Goal: Information Seeking & Learning: Learn about a topic

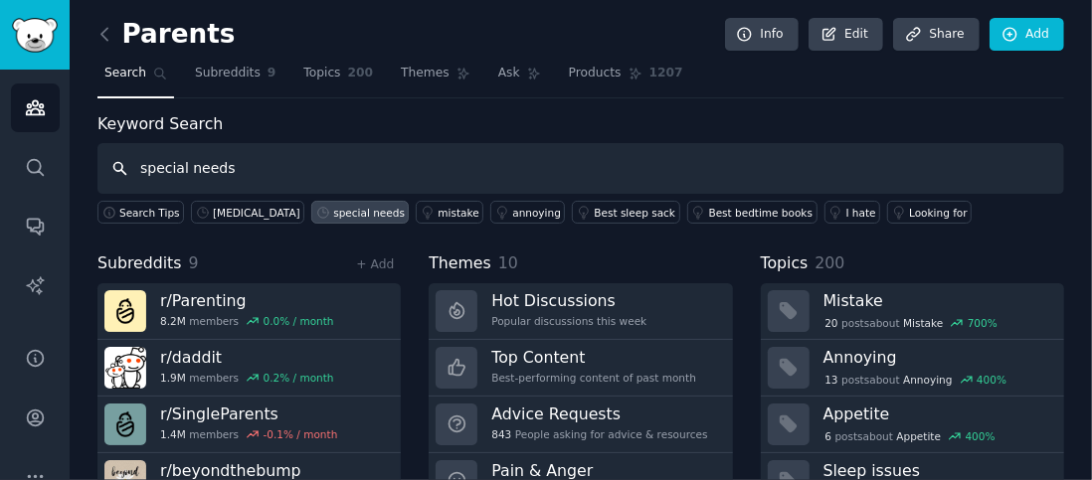
click at [232, 164] on input "special needs" at bounding box center [580, 168] width 967 height 51
type input "s"
type input "health symptoms"
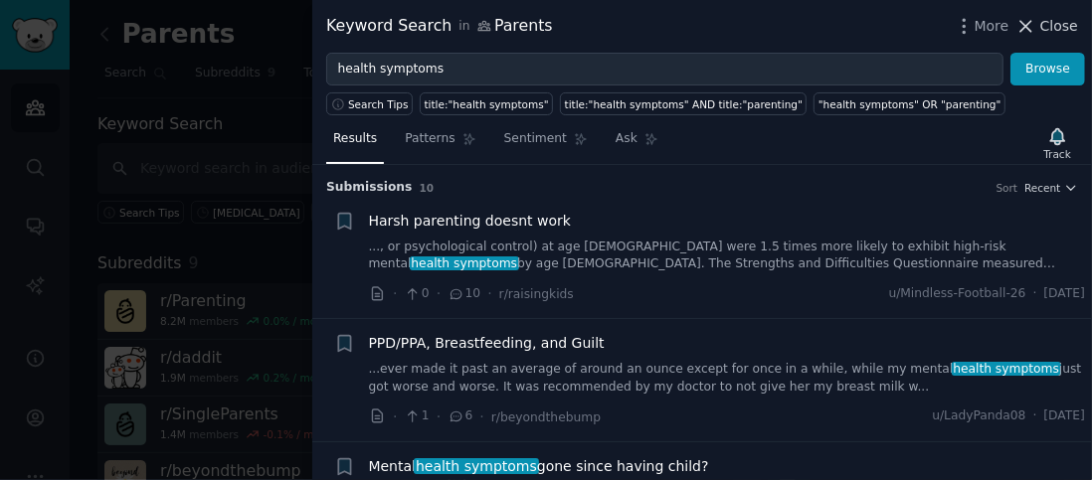
click at [1052, 32] on span "Close" at bounding box center [1059, 26] width 38 height 21
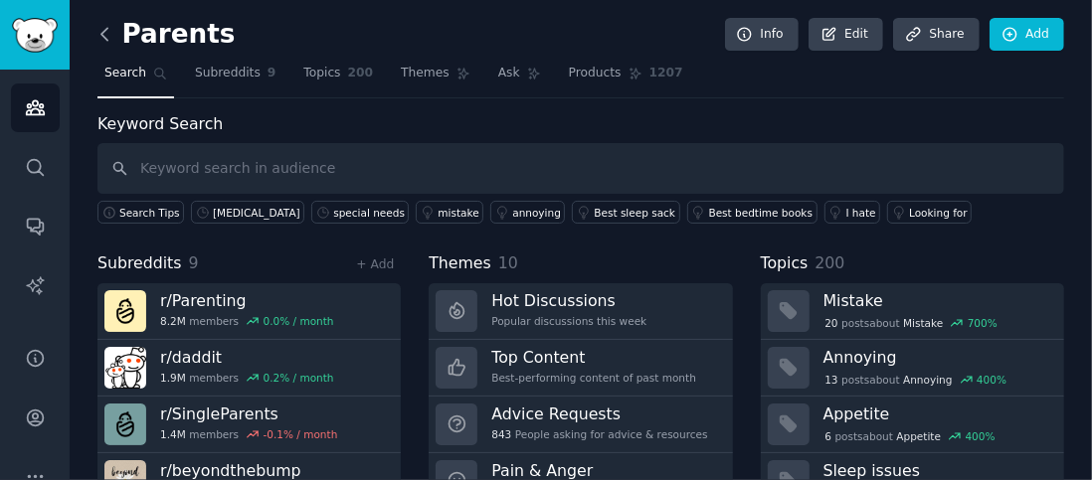
click at [109, 38] on icon at bounding box center [104, 34] width 21 height 21
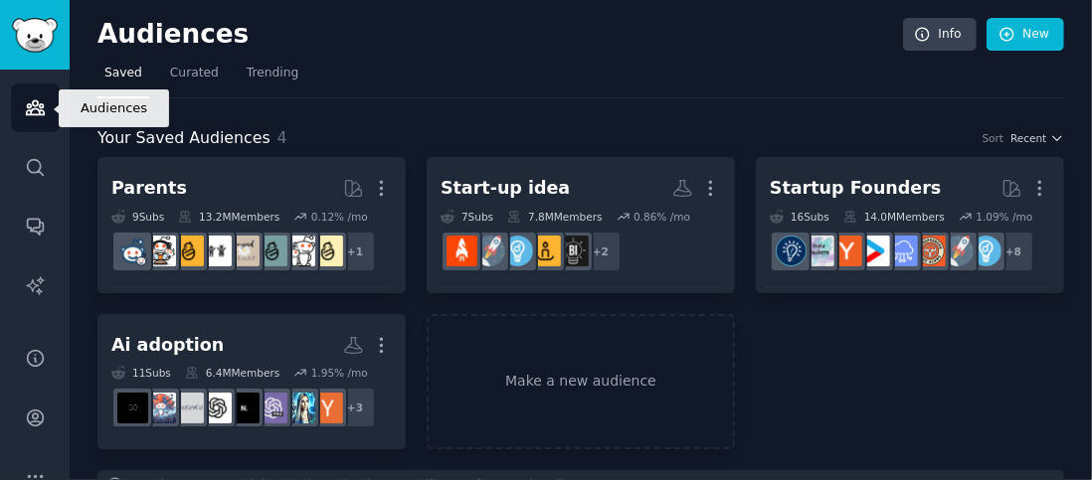
click at [36, 104] on icon "Sidebar" at bounding box center [35, 107] width 21 height 21
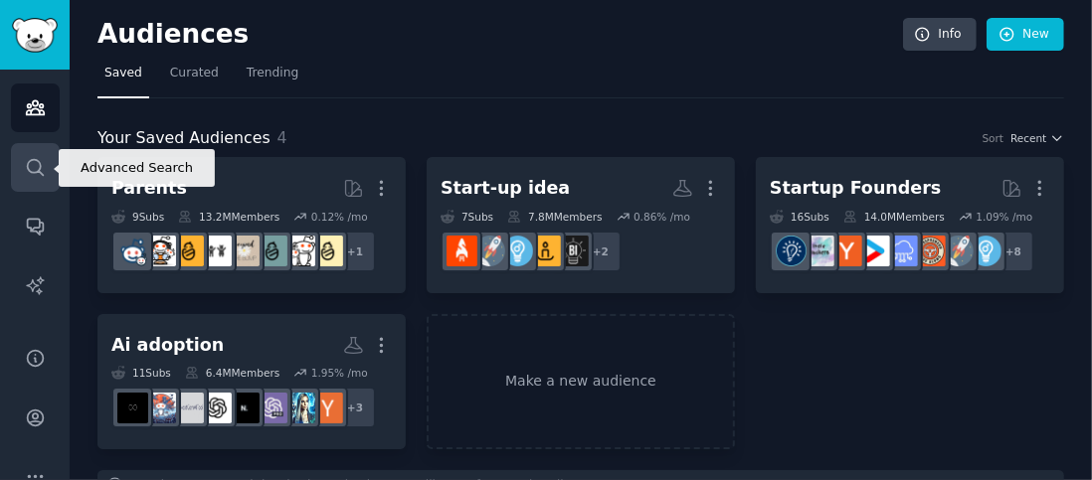
click at [40, 168] on icon "Sidebar" at bounding box center [35, 167] width 16 height 16
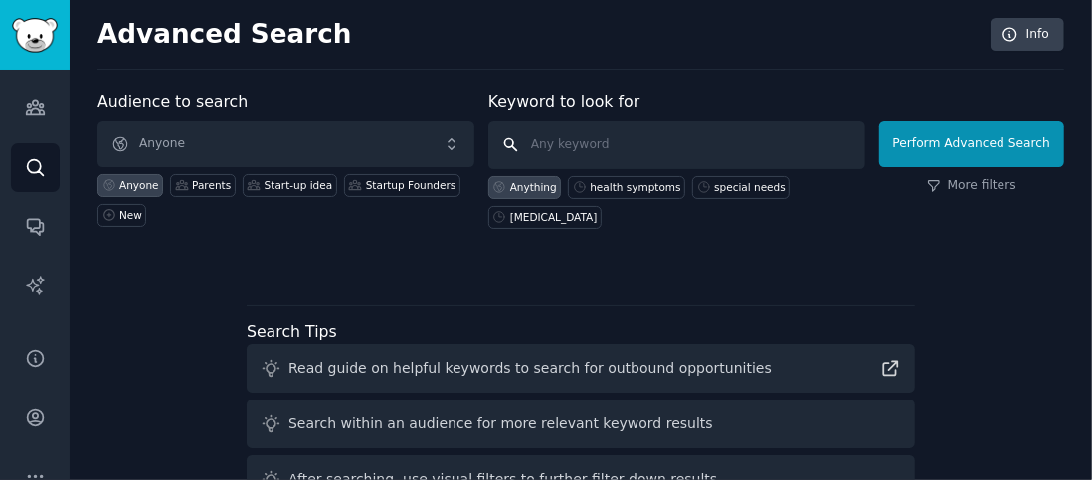
click at [596, 150] on input "text" at bounding box center [676, 145] width 377 height 48
click at [620, 184] on div "health symptoms" at bounding box center [635, 187] width 90 height 14
type input "health symptoms"
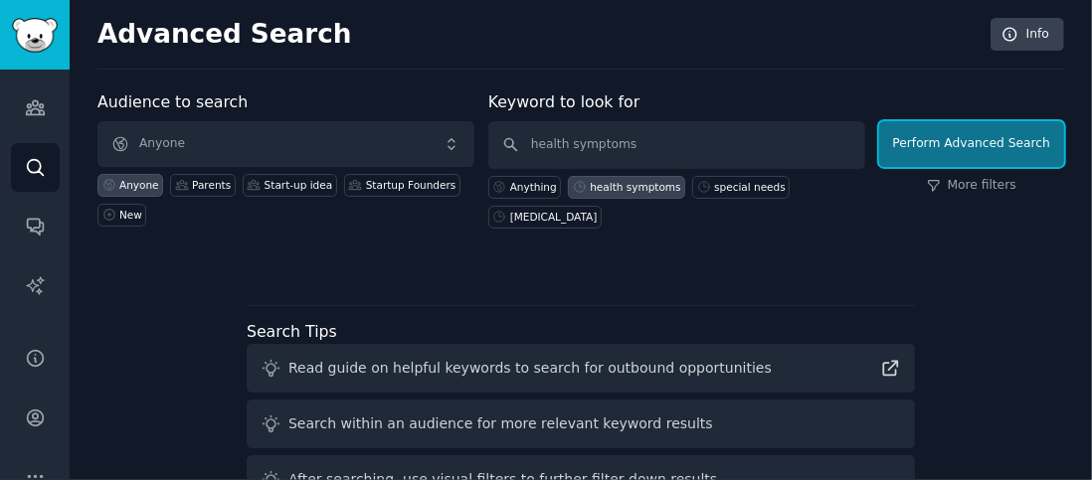
click at [943, 160] on button "Perform Advanced Search" at bounding box center [971, 144] width 185 height 46
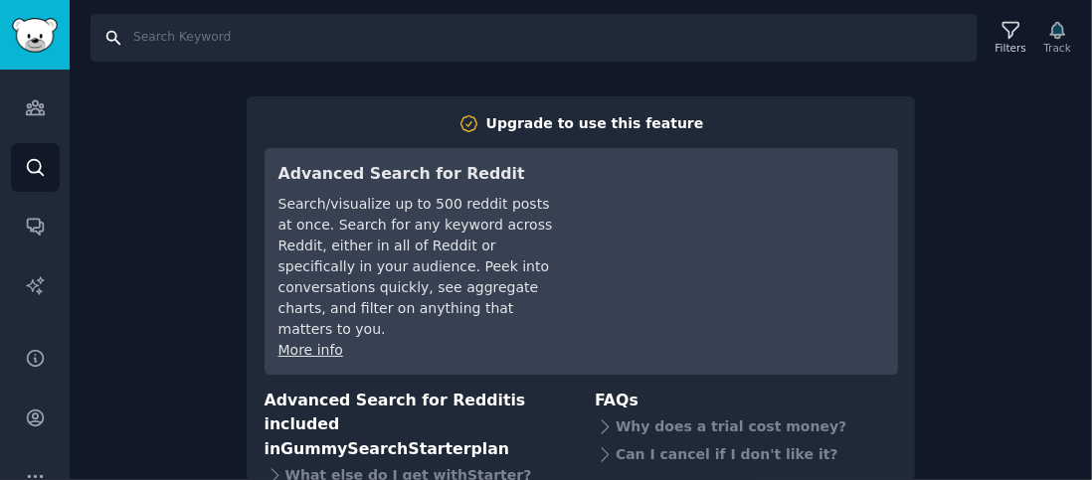
click at [184, 42] on input "Search" at bounding box center [533, 38] width 887 height 48
type input "health"
click at [117, 45] on input "health" at bounding box center [533, 38] width 887 height 48
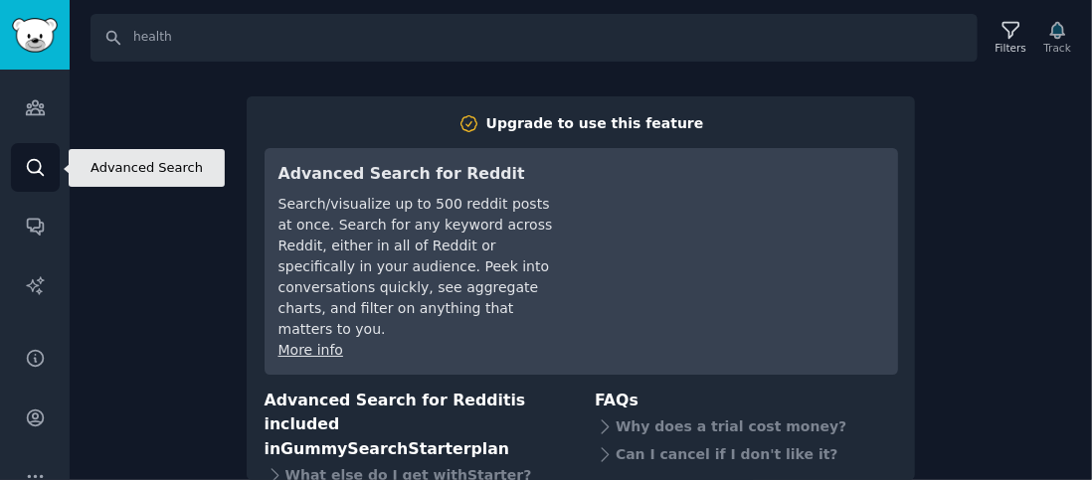
click at [32, 171] on icon "Sidebar" at bounding box center [35, 167] width 16 height 16
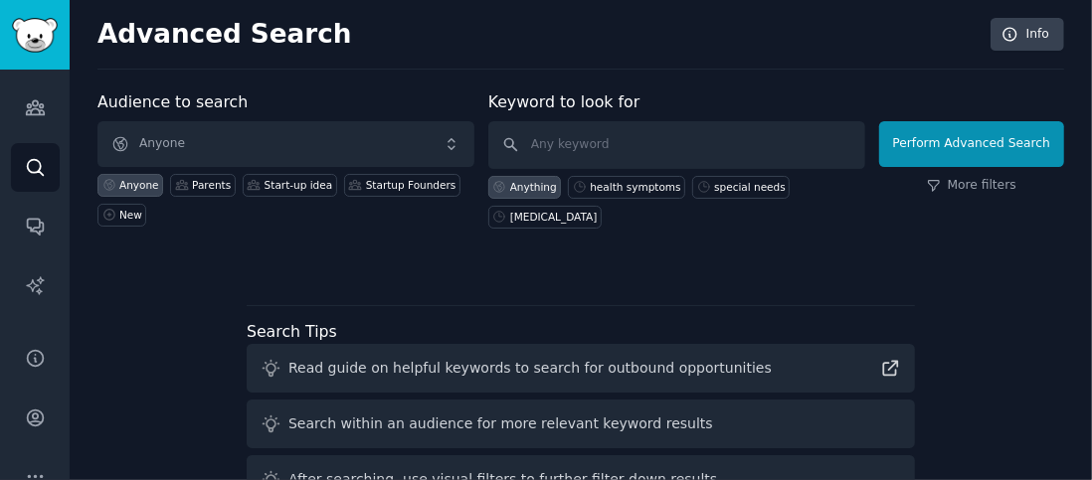
click at [674, 265] on div at bounding box center [580, 264] width 967 height 14
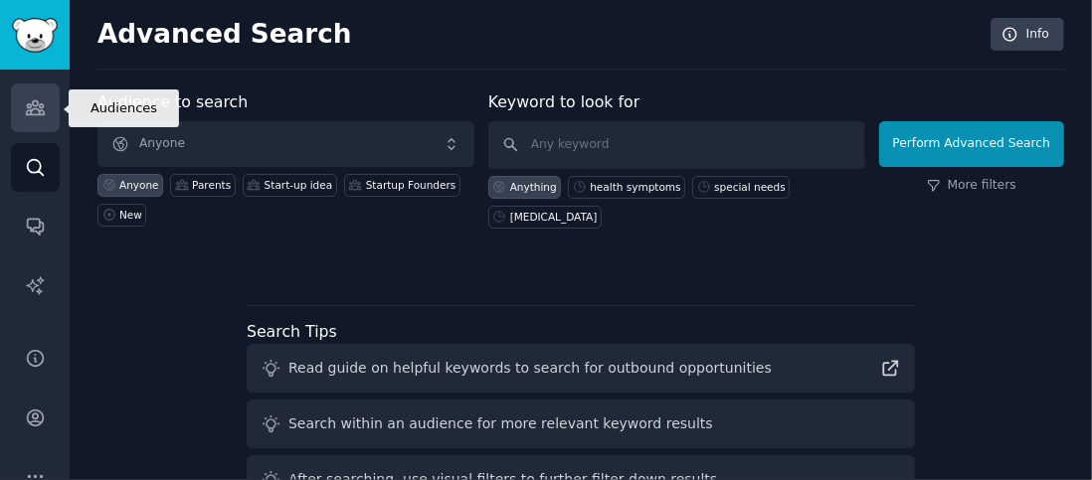
click at [36, 113] on icon "Sidebar" at bounding box center [35, 108] width 18 height 14
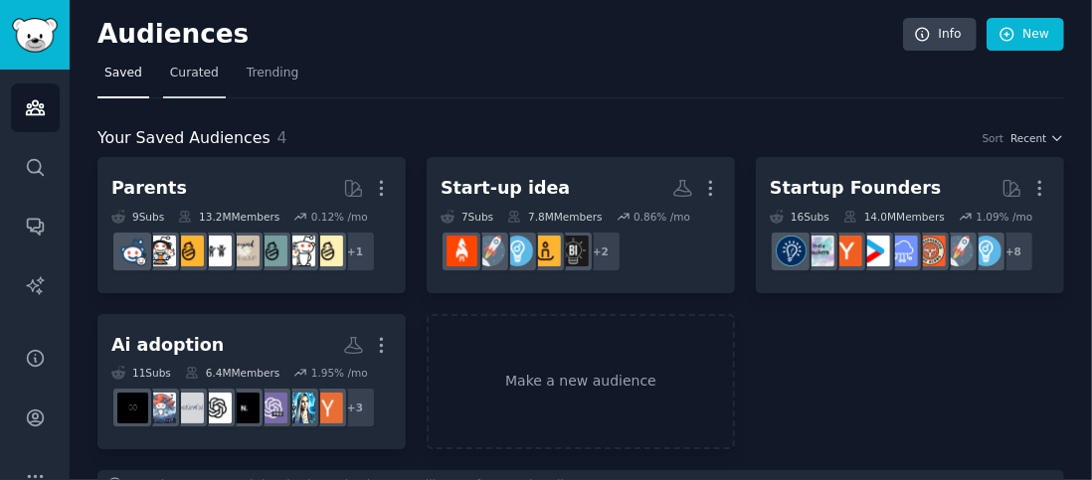
click at [191, 74] on span "Curated" at bounding box center [194, 74] width 49 height 18
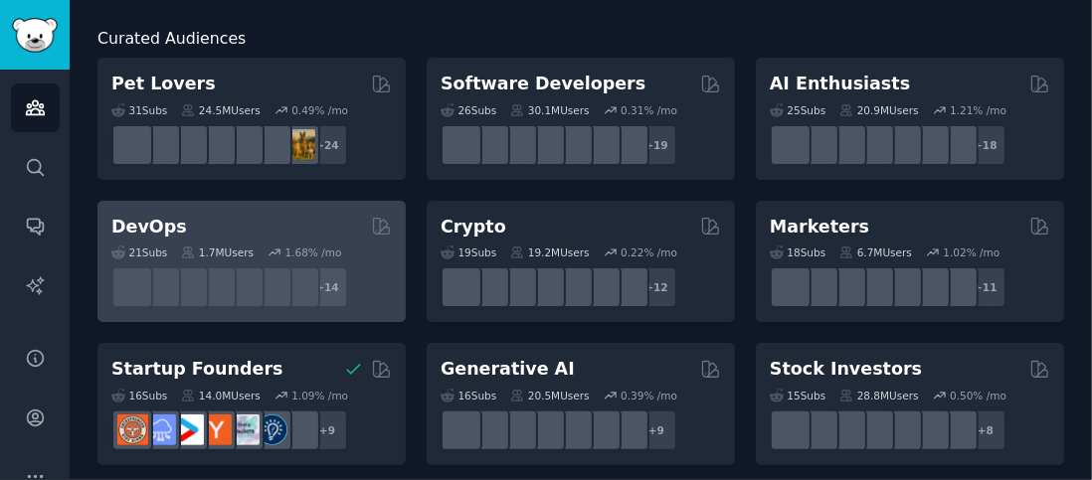
scroll to position [199, 0]
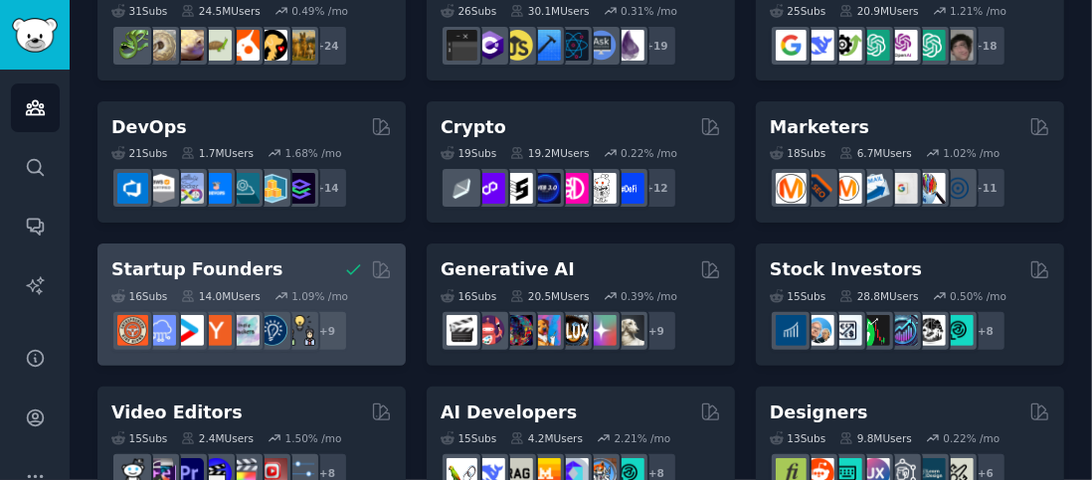
click at [248, 273] on div "Startup Founders Curated by GummySearch" at bounding box center [251, 270] width 280 height 25
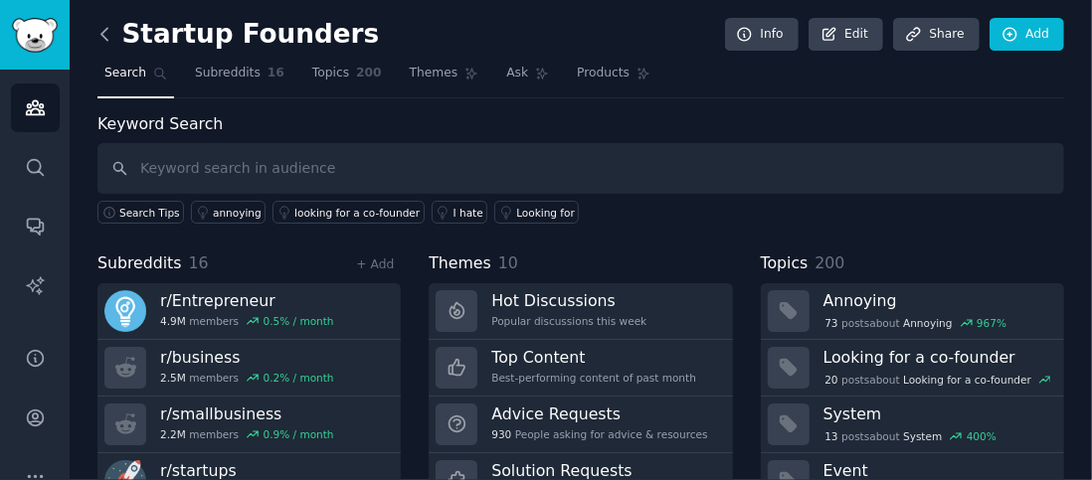
click at [106, 33] on icon at bounding box center [104, 34] width 21 height 21
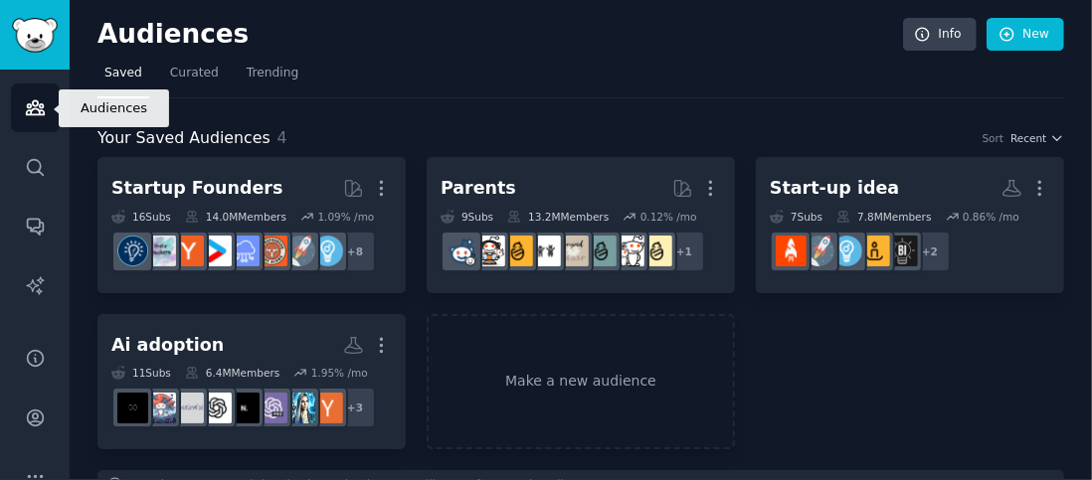
click at [33, 111] on icon "Sidebar" at bounding box center [35, 107] width 21 height 21
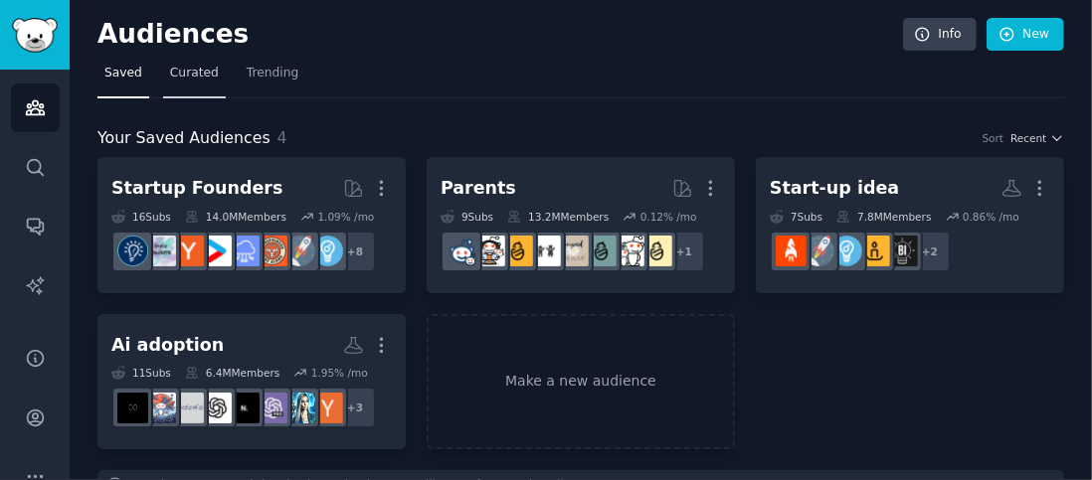
click at [183, 72] on span "Curated" at bounding box center [194, 74] width 49 height 18
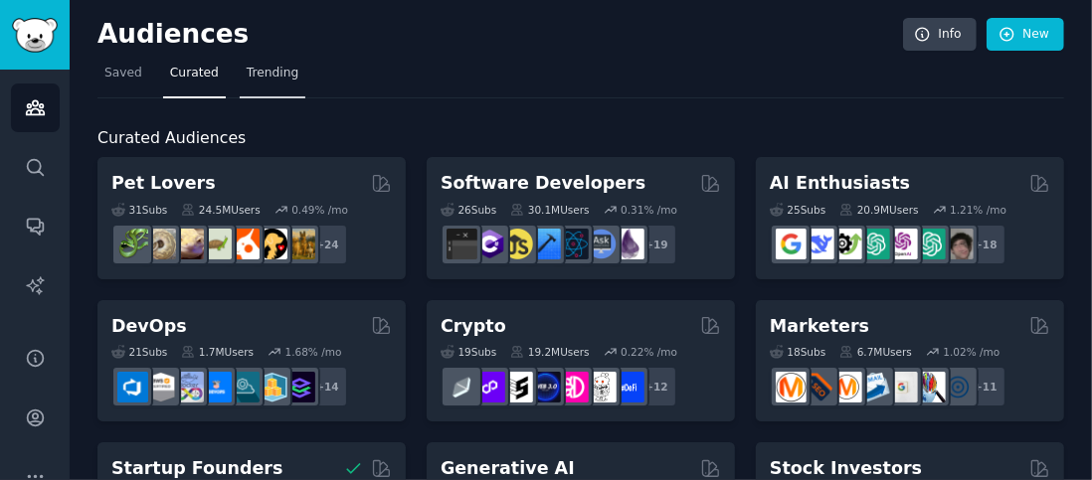
click at [247, 76] on span "Trending" at bounding box center [273, 74] width 52 height 18
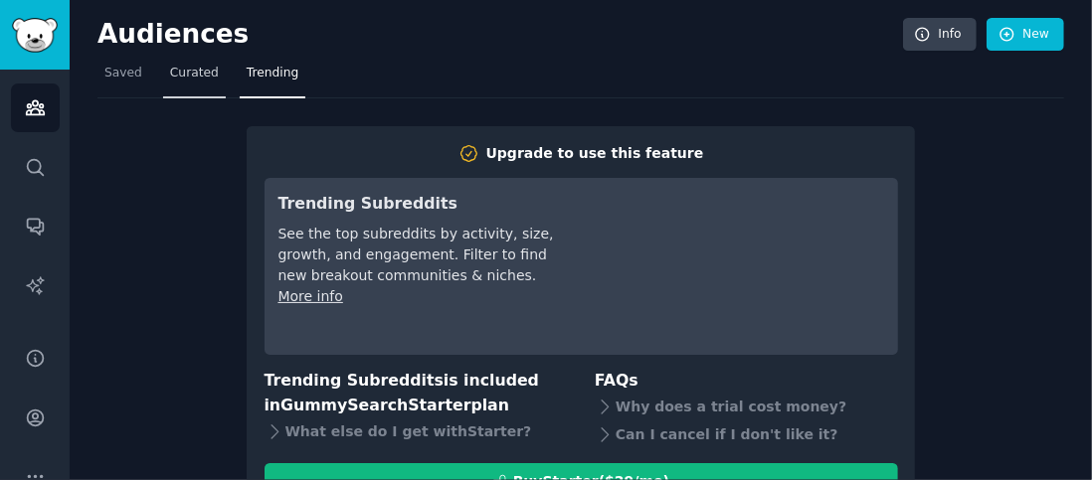
click at [199, 74] on span "Curated" at bounding box center [194, 74] width 49 height 18
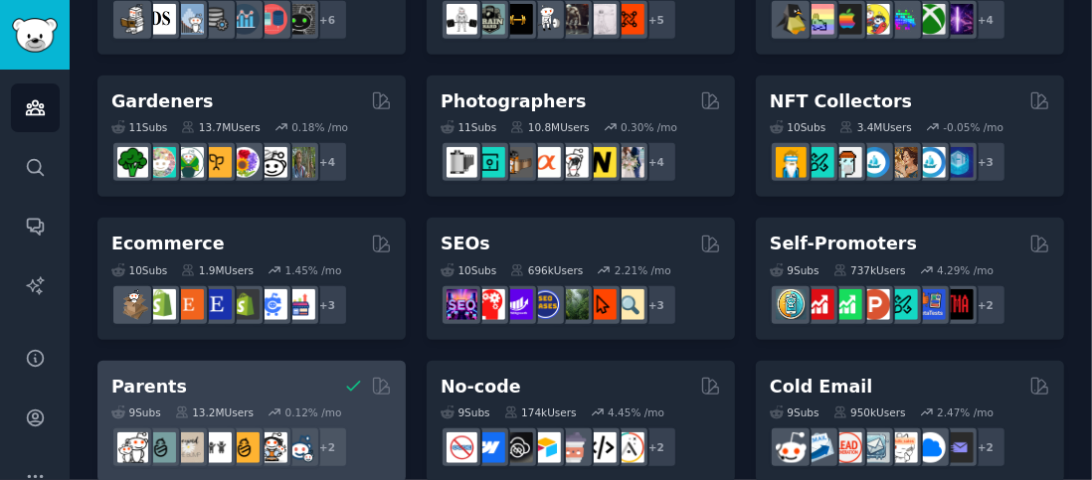
scroll to position [895, 0]
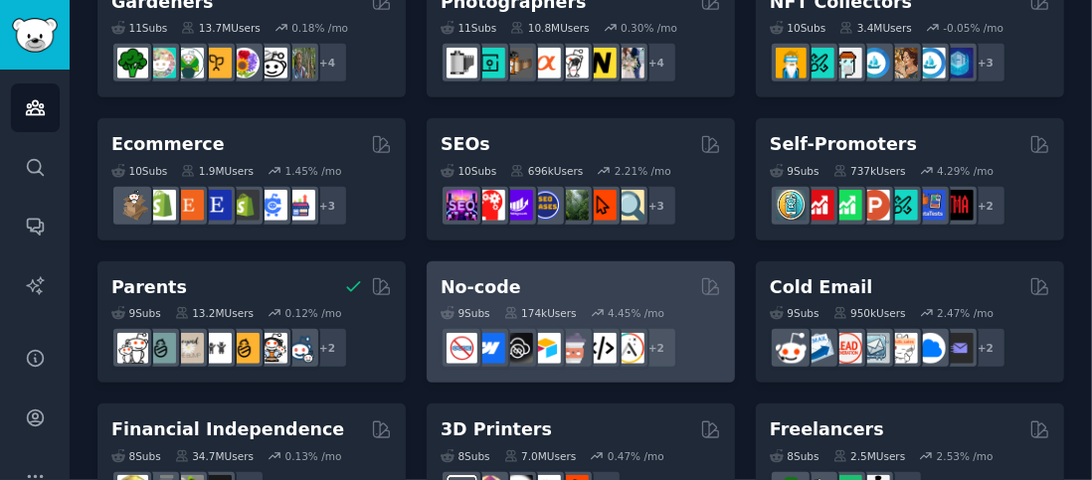
click at [532, 299] on div "9 Sub s 174k Users 4.45 % /mo r/nocode + 2" at bounding box center [581, 334] width 280 height 70
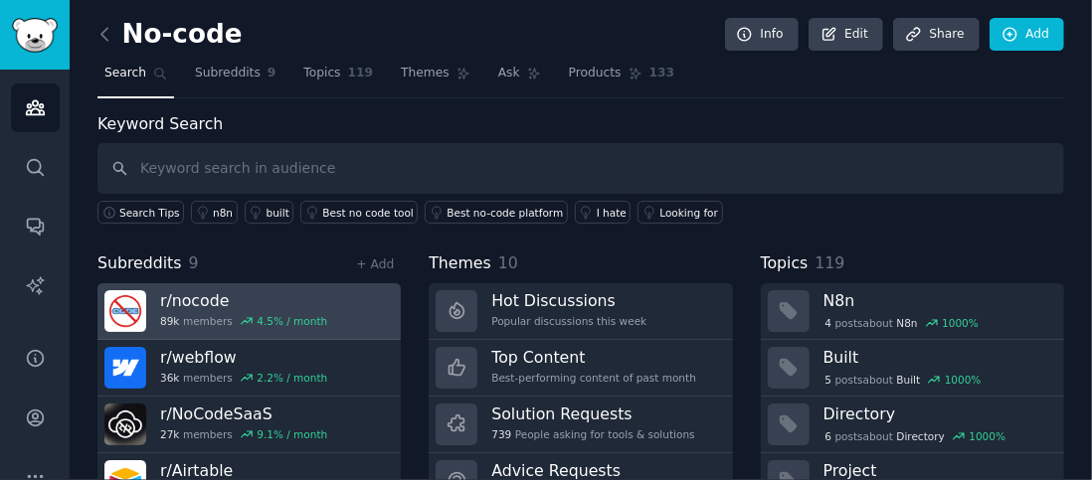
click at [255, 306] on h3 "r/ nocode" at bounding box center [243, 300] width 167 height 21
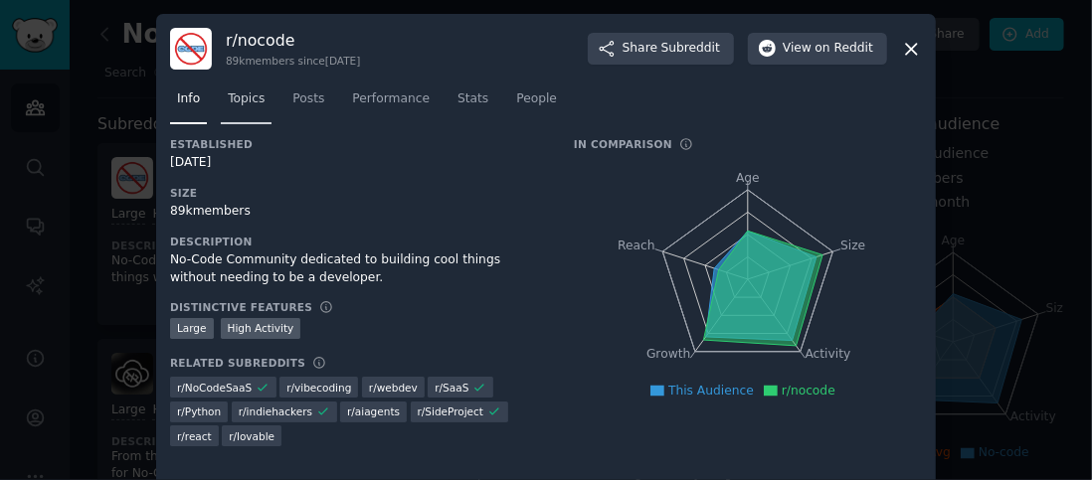
click at [252, 101] on span "Topics" at bounding box center [246, 99] width 37 height 18
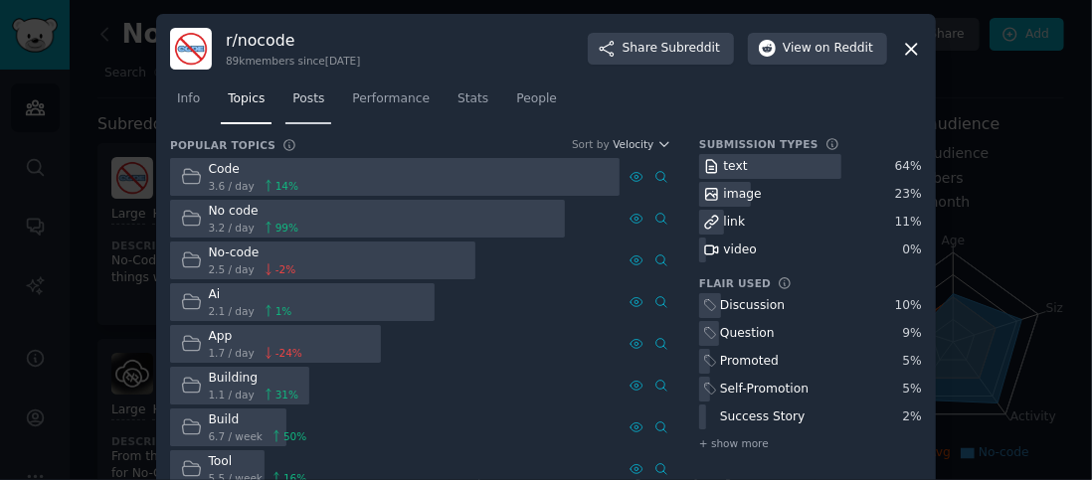
click at [313, 96] on span "Posts" at bounding box center [308, 99] width 32 height 18
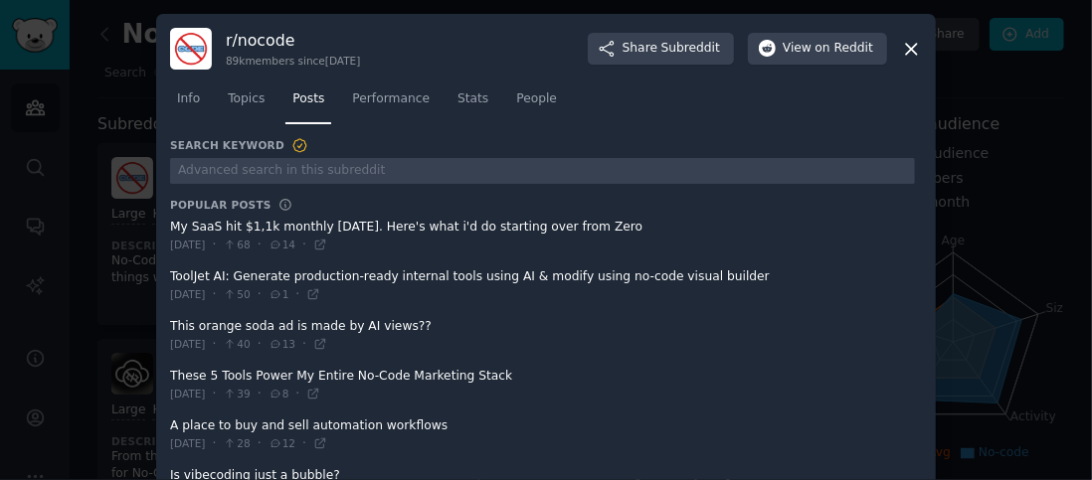
click at [338, 277] on span at bounding box center [542, 286] width 745 height 49
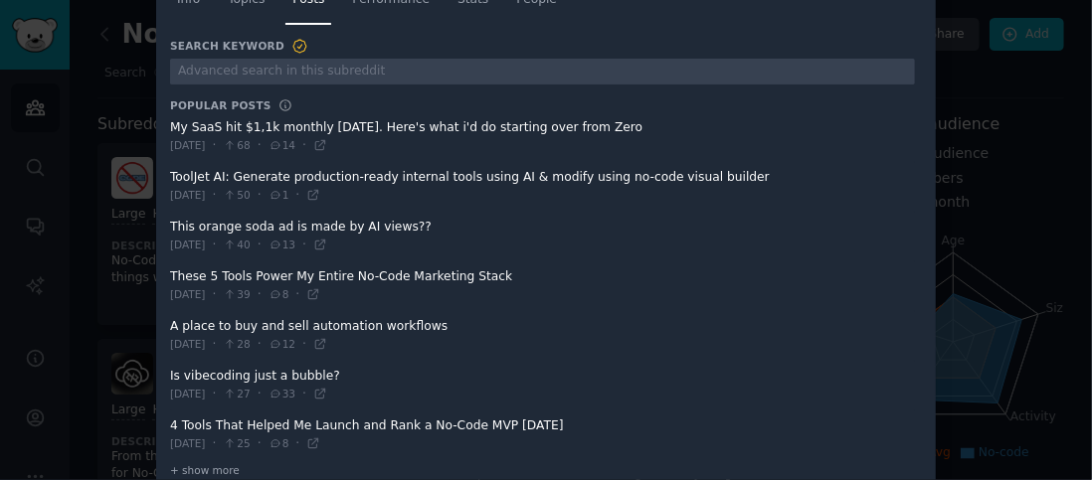
click at [249, 174] on span at bounding box center [542, 186] width 745 height 49
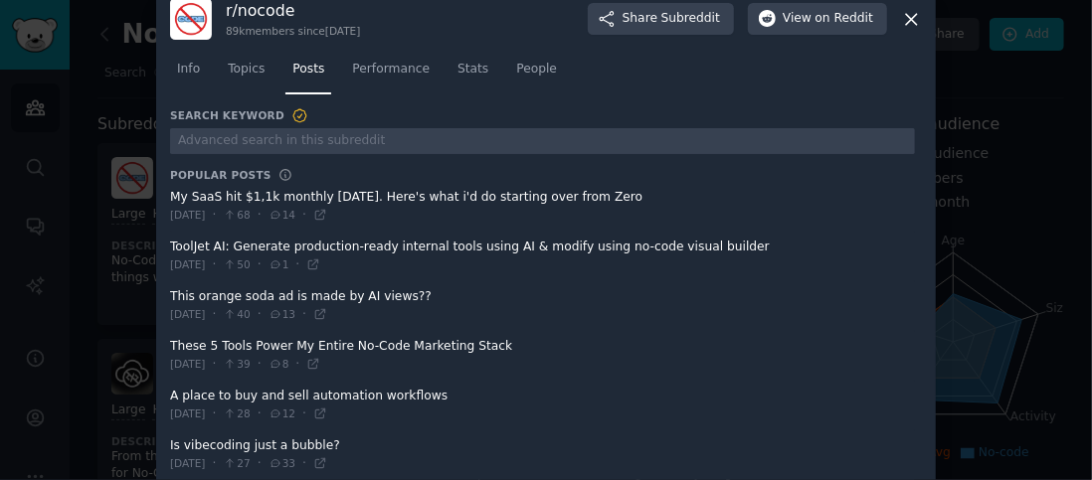
scroll to position [0, 0]
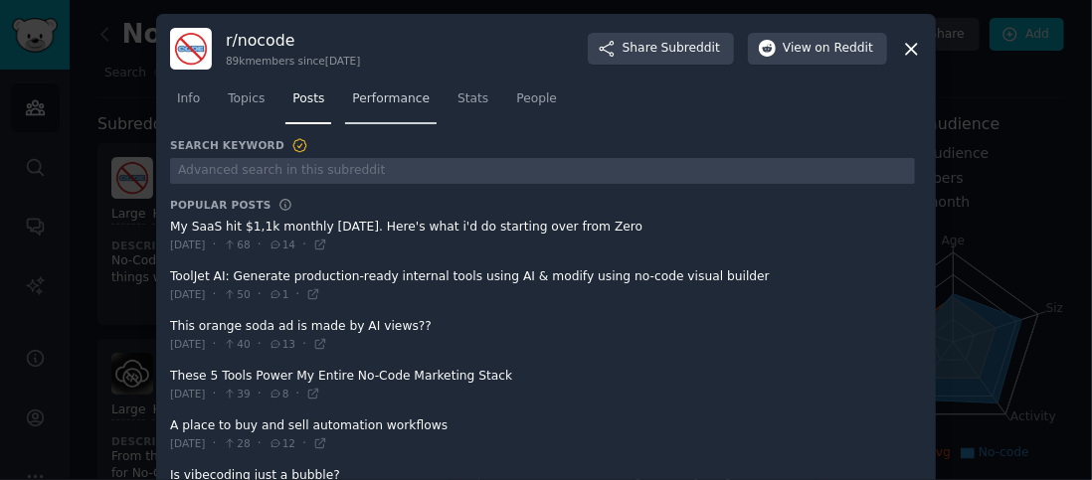
click at [373, 100] on span "Performance" at bounding box center [391, 99] width 78 height 18
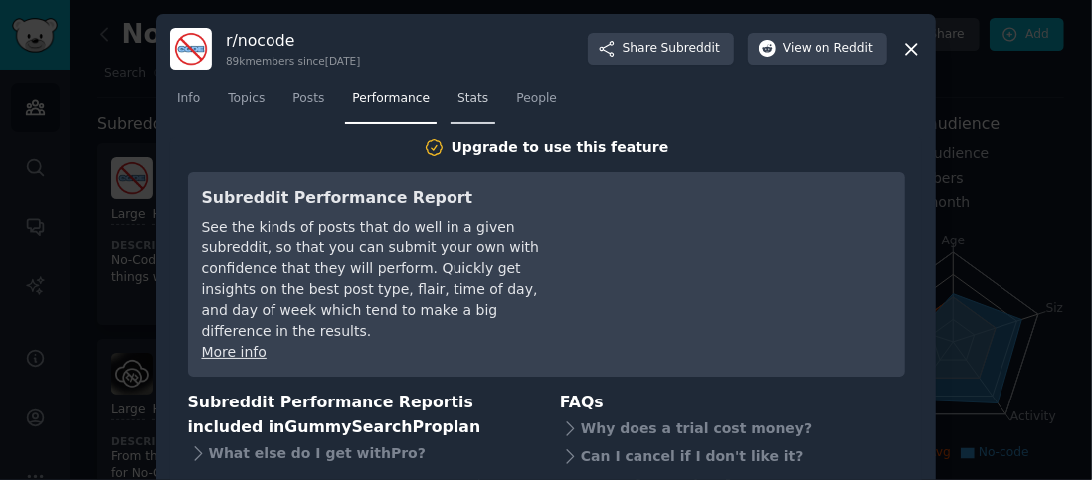
click at [457, 101] on span "Stats" at bounding box center [472, 99] width 31 height 18
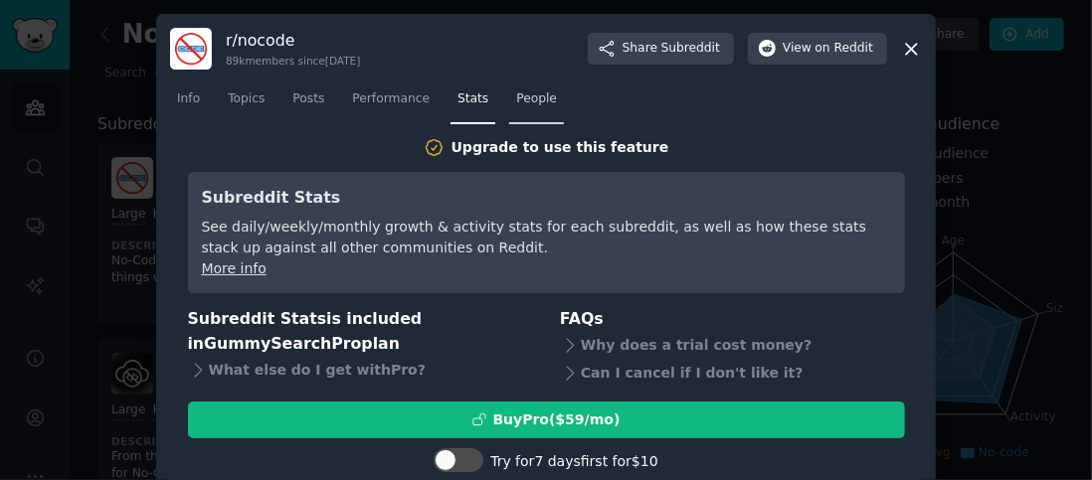
click at [516, 102] on span "People" at bounding box center [536, 99] width 41 height 18
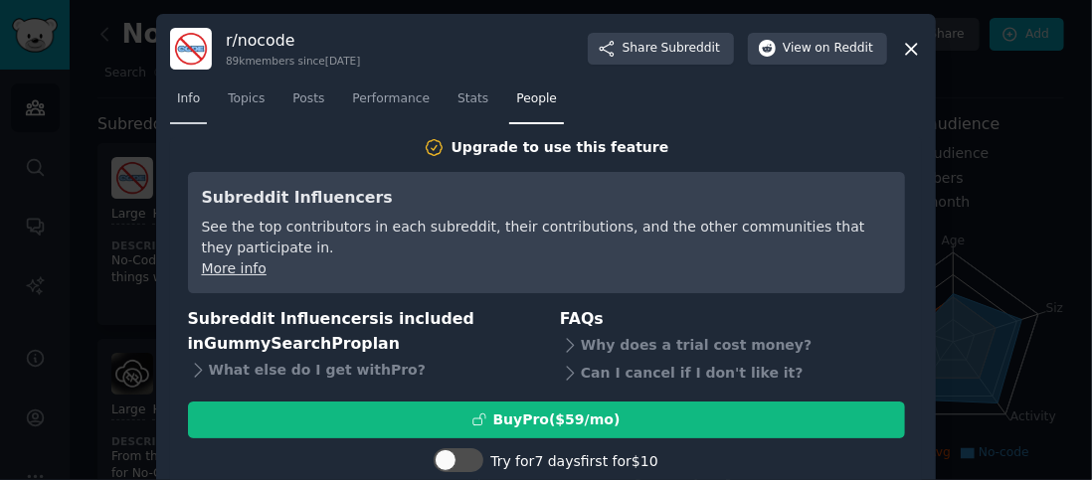
click at [187, 104] on span "Info" at bounding box center [188, 99] width 23 height 18
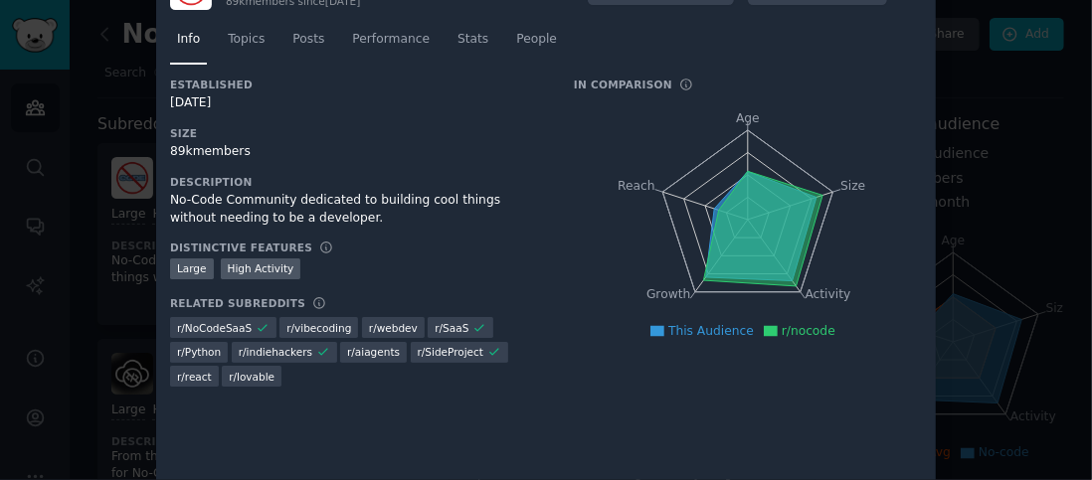
scroll to position [81, 0]
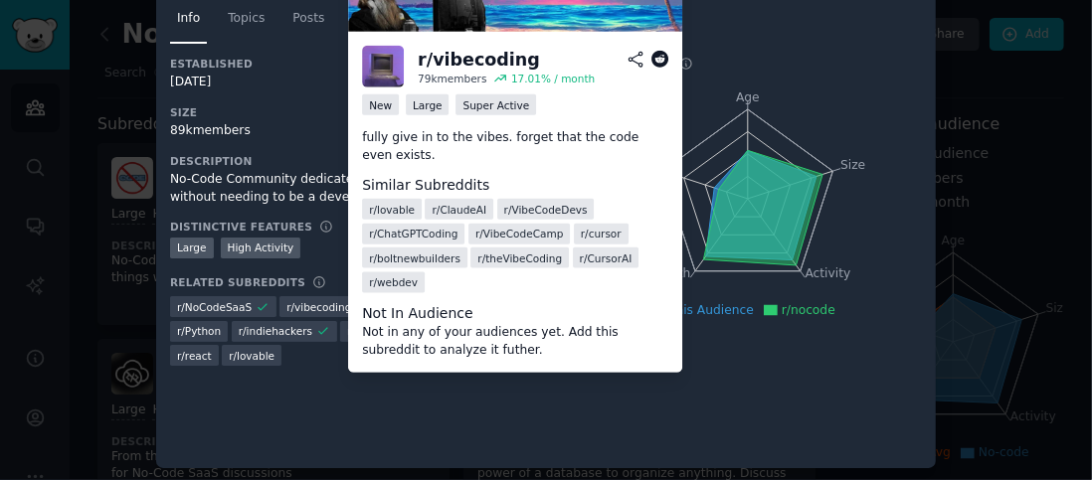
click at [658, 59] on icon at bounding box center [660, 59] width 18 height 17
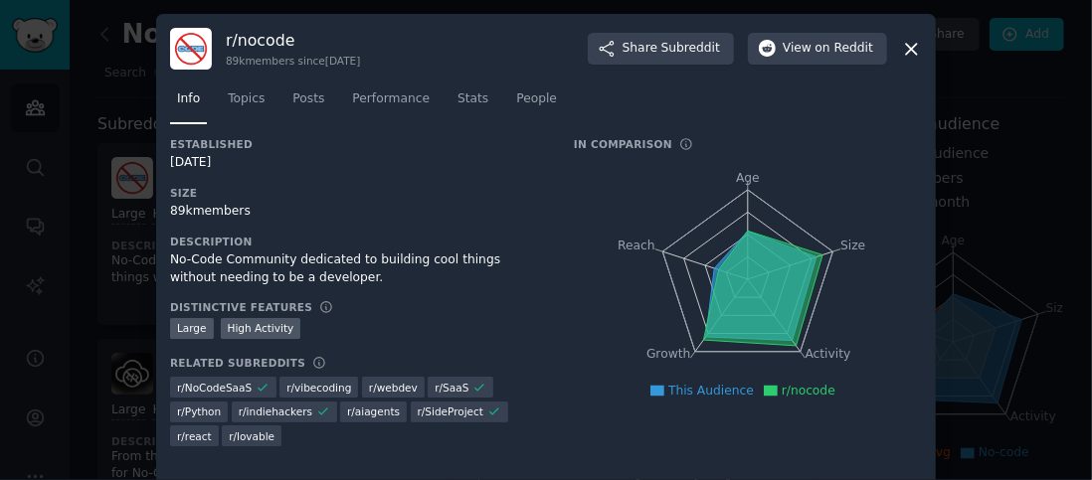
scroll to position [0, 0]
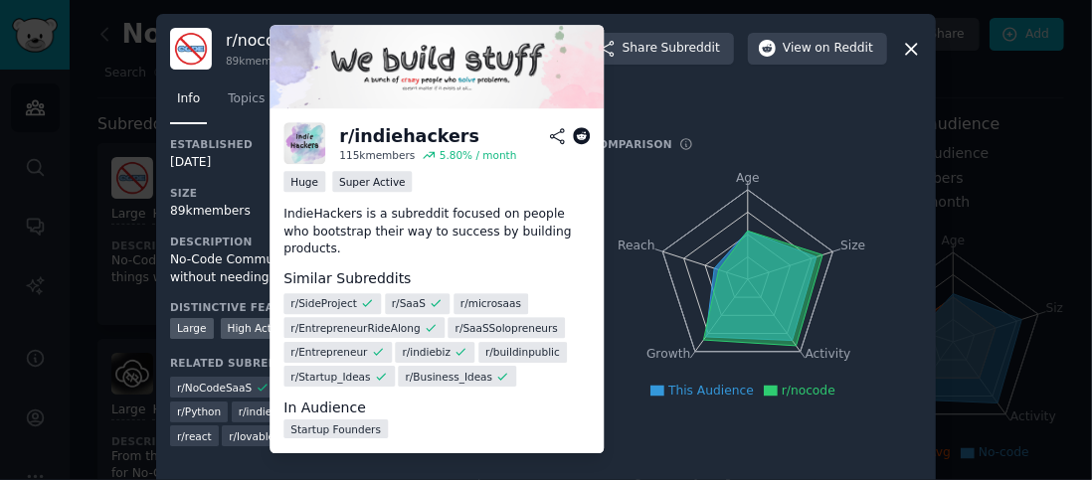
click at [482, 210] on p "IndieHackers is a subreddit focused on people who bootstrap their way to succes…" at bounding box center [436, 232] width 306 height 53
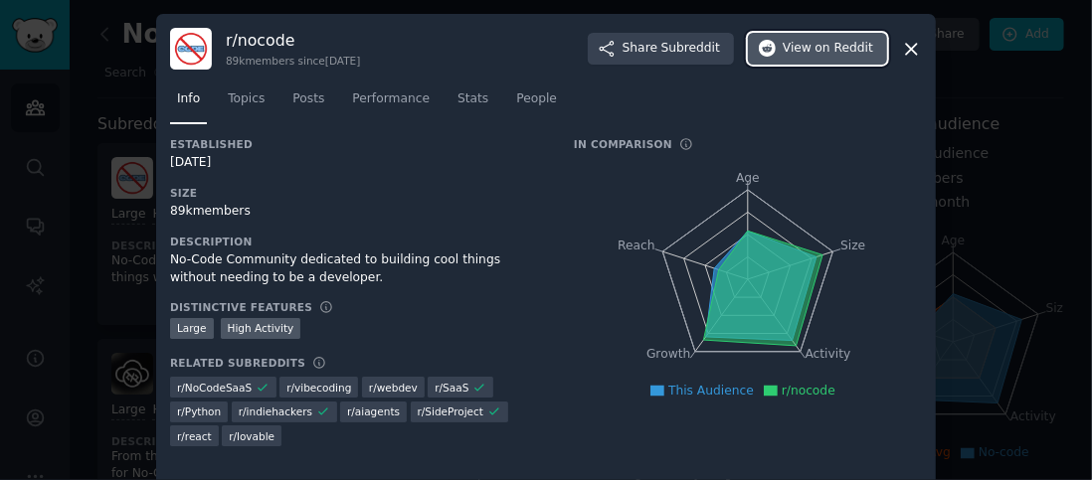
click at [836, 58] on button "View on Reddit" at bounding box center [817, 49] width 139 height 32
